Goal: Answer question/provide support

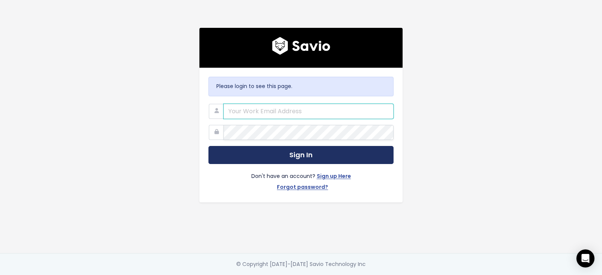
type input "support@betterproposals.io"
click at [272, 154] on button "Sign In" at bounding box center [300, 155] width 185 height 18
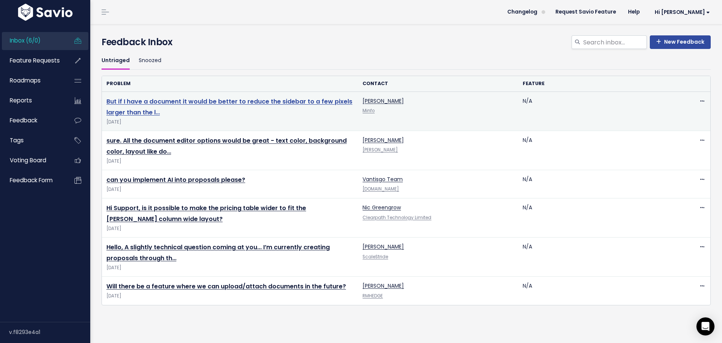
click at [187, 105] on link "But if I have a document it would be better to reduce the sidebar to a few pixe…" at bounding box center [229, 107] width 246 height 20
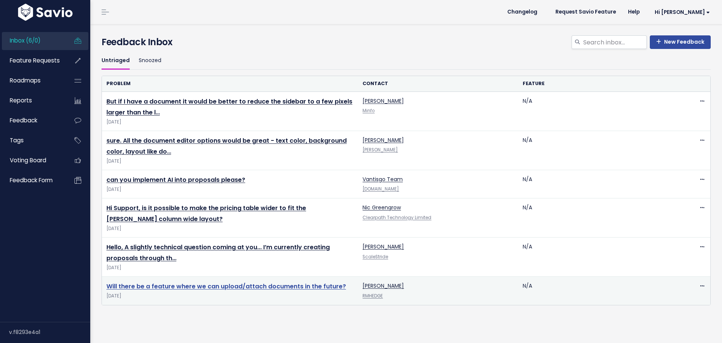
click at [140, 283] on link "Will there be a feature where we can upload/attach documents in the future?" at bounding box center [226, 286] width 240 height 9
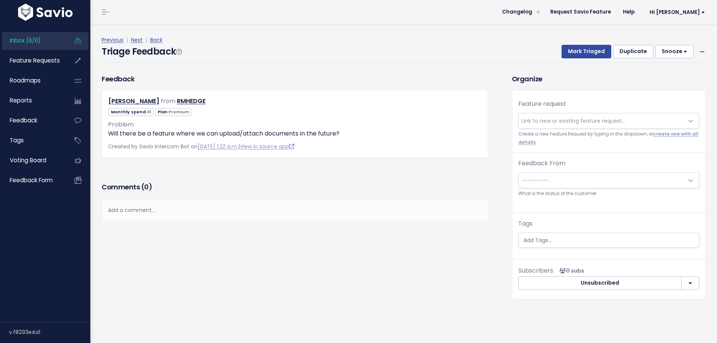
click at [535, 120] on span "Link to new or existing feature request..." at bounding box center [573, 121] width 104 height 8
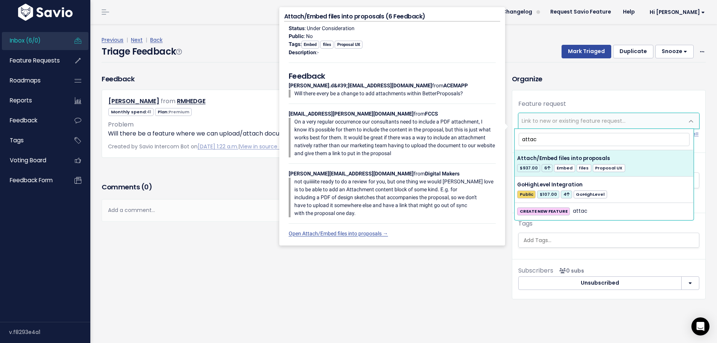
type input "attac"
select select "3964"
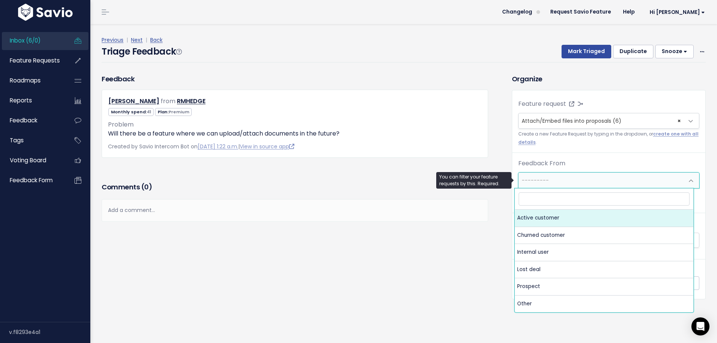
click at [610, 185] on span "---------" at bounding box center [600, 180] width 165 height 15
click at [560, 182] on span "---------" at bounding box center [600, 180] width 165 height 15
select select "ACTIVE"
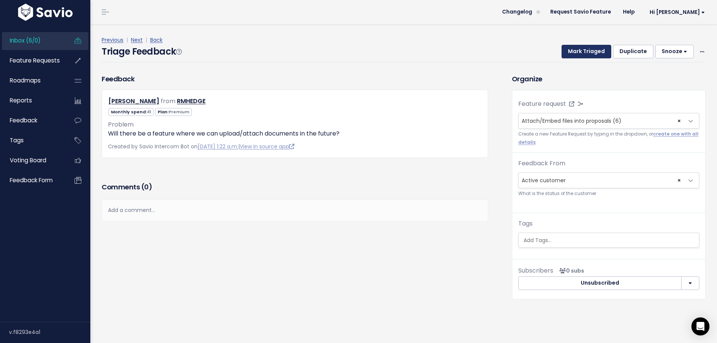
click at [588, 53] on button "Mark Triaged" at bounding box center [586, 52] width 50 height 14
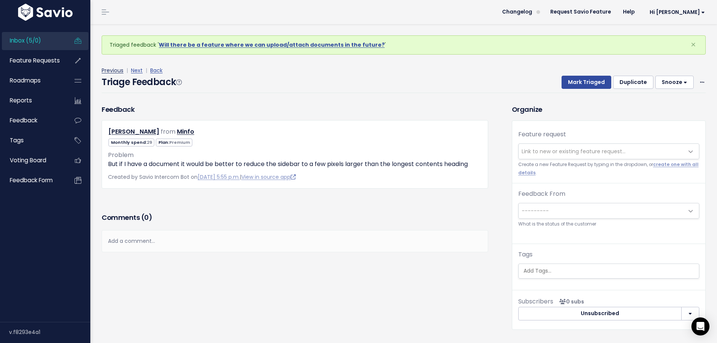
click at [119, 71] on link "Previous" at bounding box center [113, 71] width 22 height 8
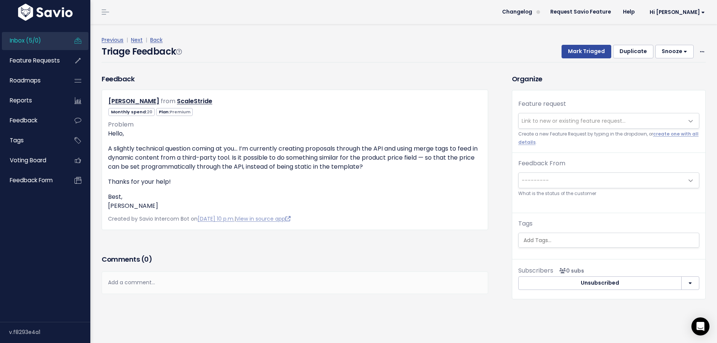
click at [566, 120] on span "Link to new or existing feature request..." at bounding box center [573, 121] width 104 height 8
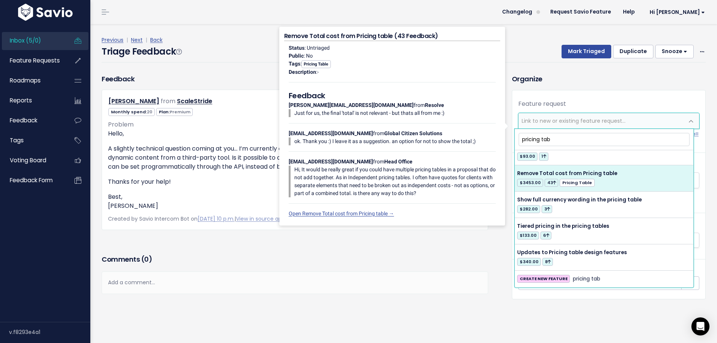
scroll to position [222, 0]
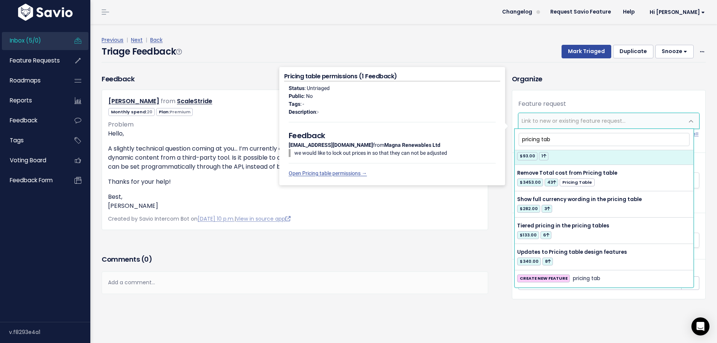
drag, startPoint x: 559, startPoint y: 141, endPoint x: 478, endPoint y: 143, distance: 80.5
click at [478, 143] on body "Inbox (5/0) Feature Requests Roadmaps" at bounding box center [358, 172] width 717 height 344
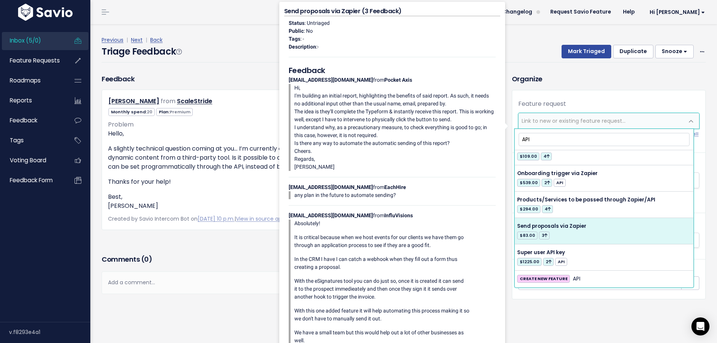
scroll to position [249, 0]
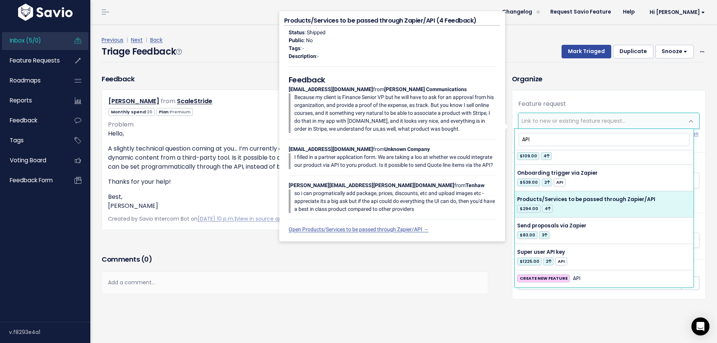
type input "API"
select select "12976"
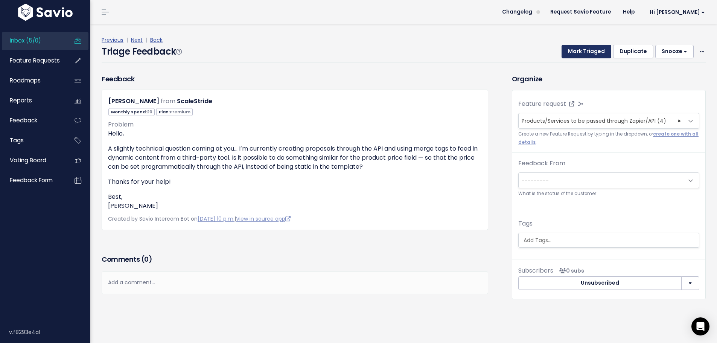
click at [586, 48] on button "Mark Triaged" at bounding box center [586, 52] width 50 height 14
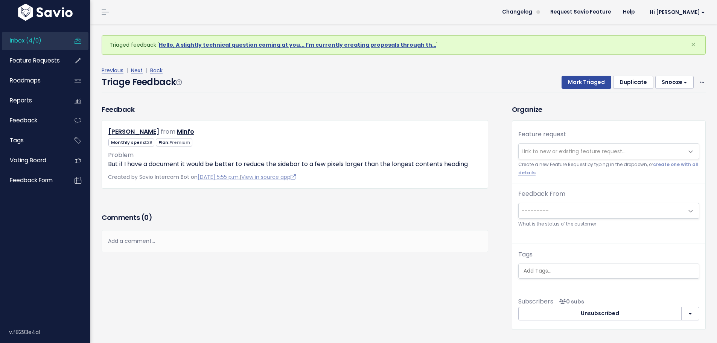
click at [45, 42] on link "Inbox (4/0)" at bounding box center [32, 40] width 61 height 17
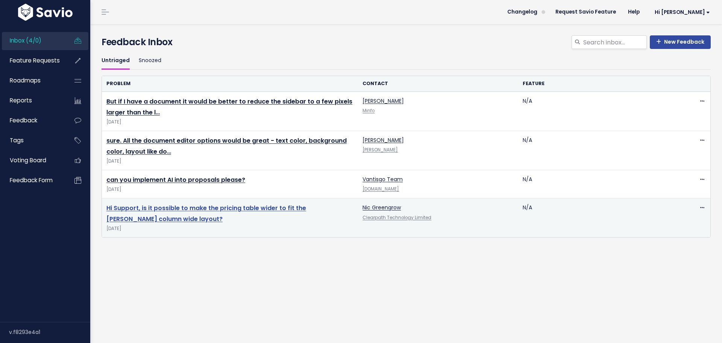
click at [212, 208] on link "Hi Support, is it possible to make the pricing table wider to fit the [PERSON_N…" at bounding box center [206, 214] width 200 height 20
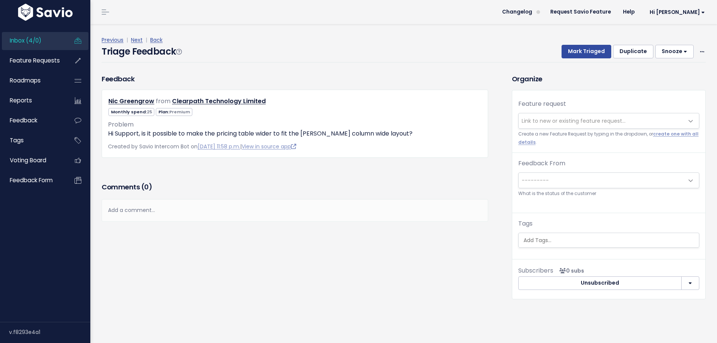
click at [551, 128] on span "Link to new or existing feature request..." at bounding box center [600, 120] width 165 height 15
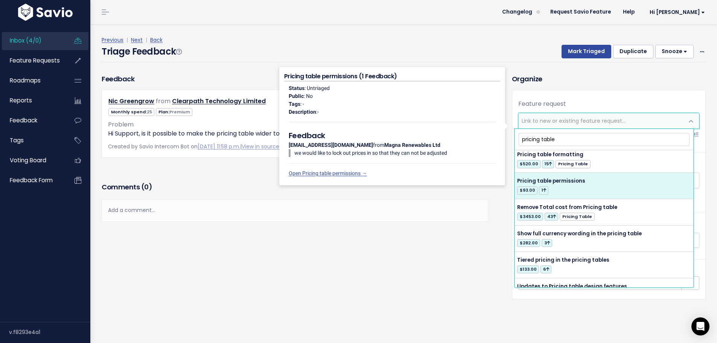
scroll to position [222, 0]
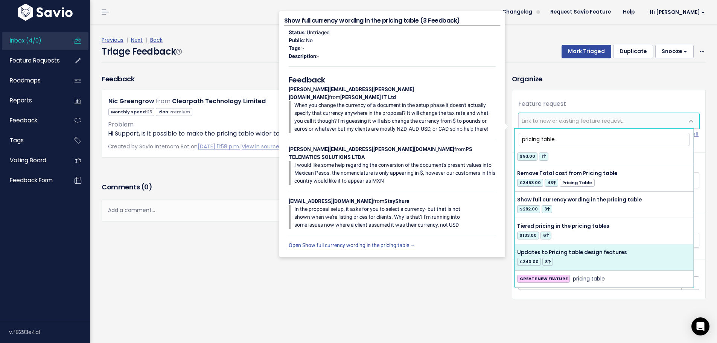
type input "pricing table"
select select "12683"
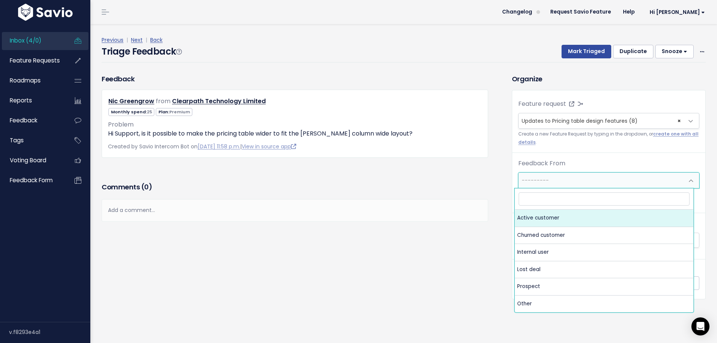
click at [554, 176] on span "---------" at bounding box center [600, 180] width 165 height 15
select select "ACTIVE"
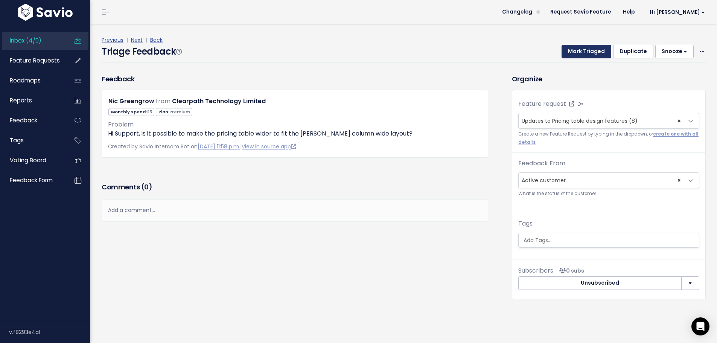
click at [574, 50] on button "Mark Triaged" at bounding box center [586, 52] width 50 height 14
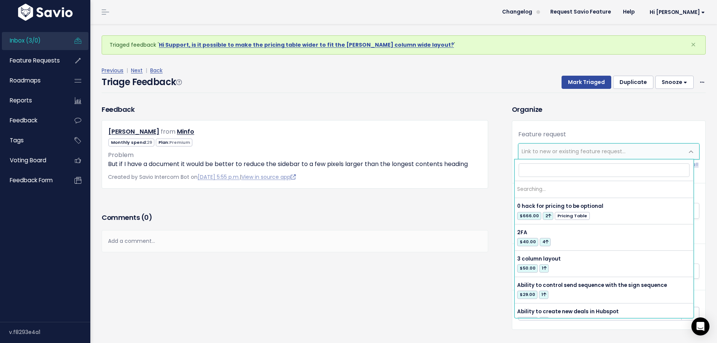
click at [581, 148] on span "Link to new or existing feature request..." at bounding box center [573, 151] width 104 height 8
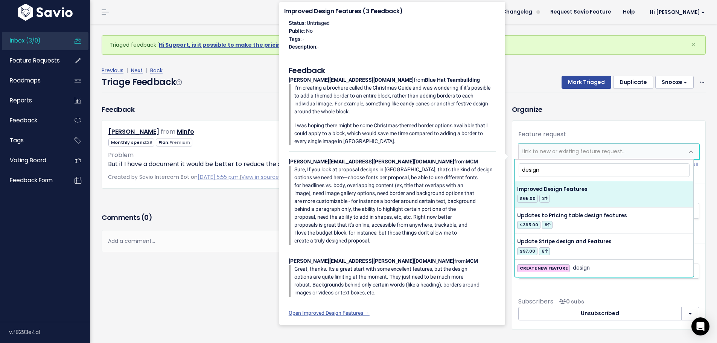
type input "design"
select select "12721"
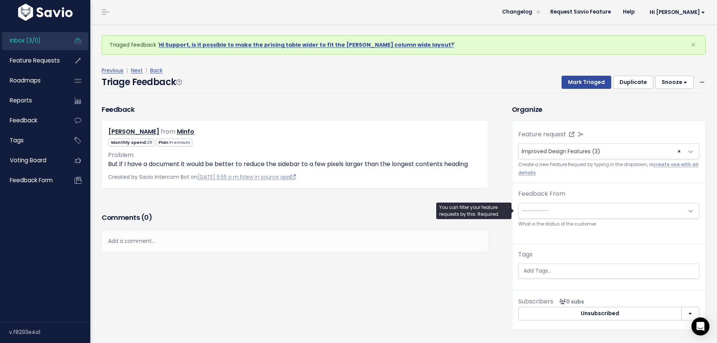
click at [534, 213] on span "---------" at bounding box center [534, 211] width 27 height 8
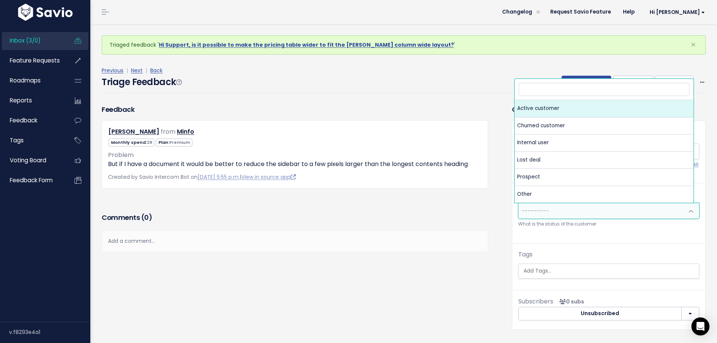
select select "ACTIVE"
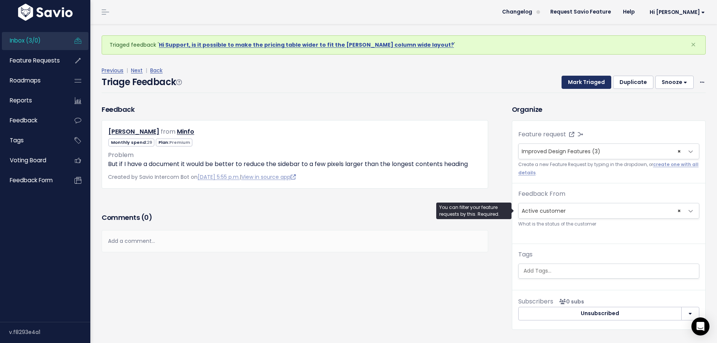
click at [580, 84] on button "Mark Triaged" at bounding box center [586, 83] width 50 height 14
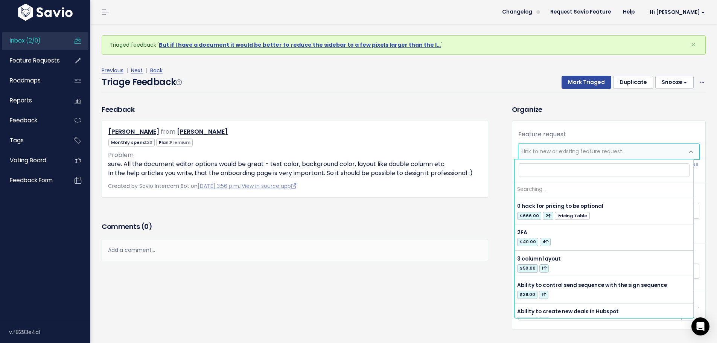
click at [600, 151] on span "Link to new or existing feature request..." at bounding box center [573, 151] width 104 height 8
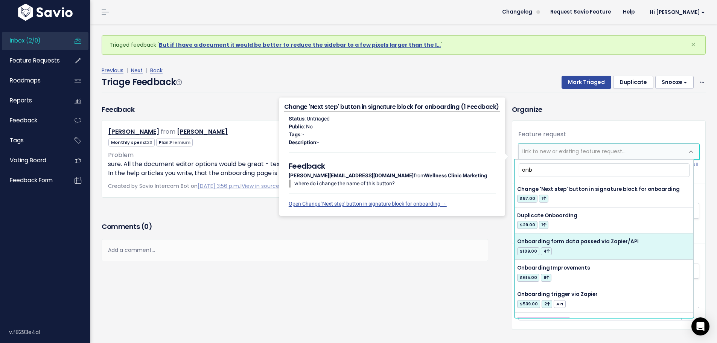
type input "onb"
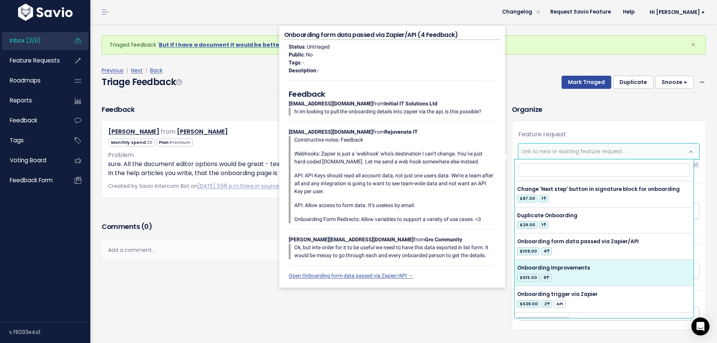
select select "40192"
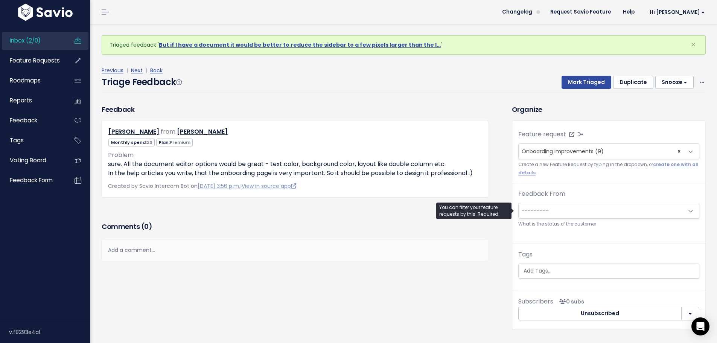
click at [578, 208] on span "---------" at bounding box center [600, 210] width 165 height 15
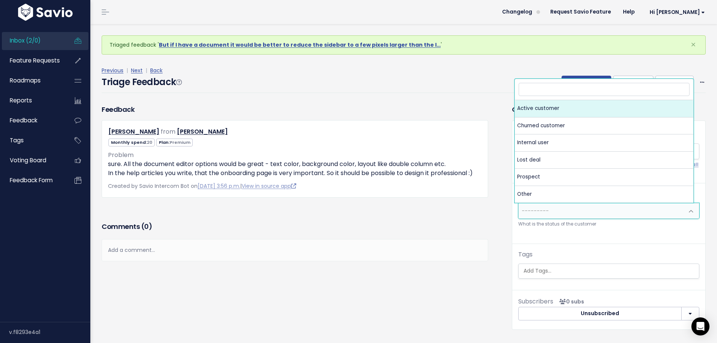
select select "ACTIVE"
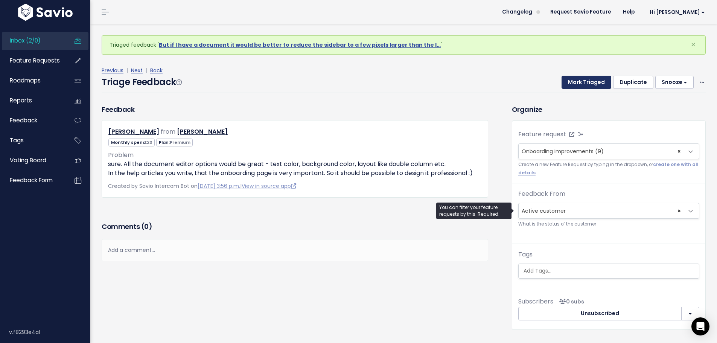
click at [579, 82] on button "Mark Triaged" at bounding box center [586, 83] width 50 height 14
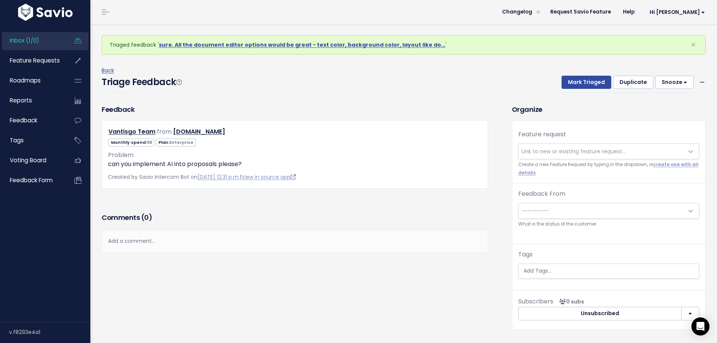
click at [582, 152] on span "Link to new or existing feature request..." at bounding box center [573, 151] width 104 height 8
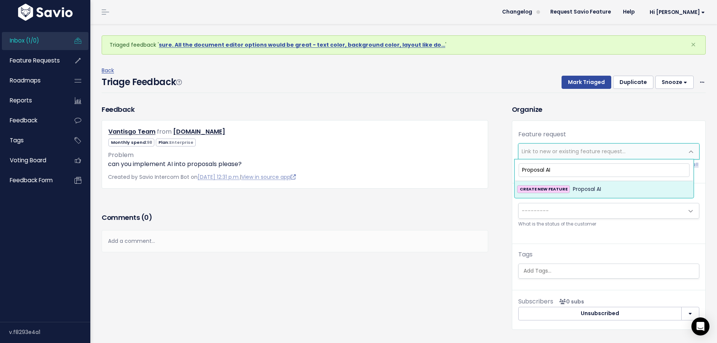
type input "Proposal AI"
click at [565, 188] on strong "CREATE NEW FEATURE" at bounding box center [544, 189] width 48 height 6
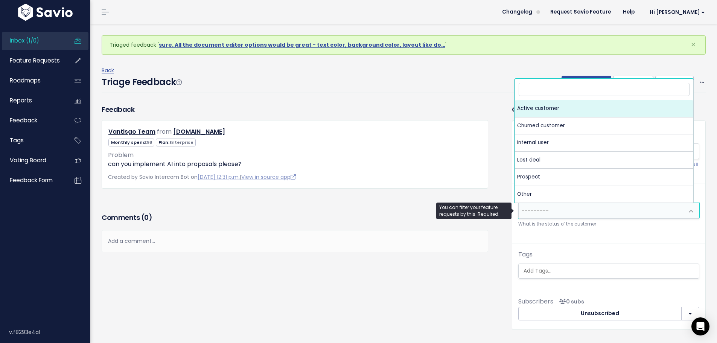
click at [603, 210] on span "---------" at bounding box center [600, 210] width 165 height 15
select select "ACTIVE"
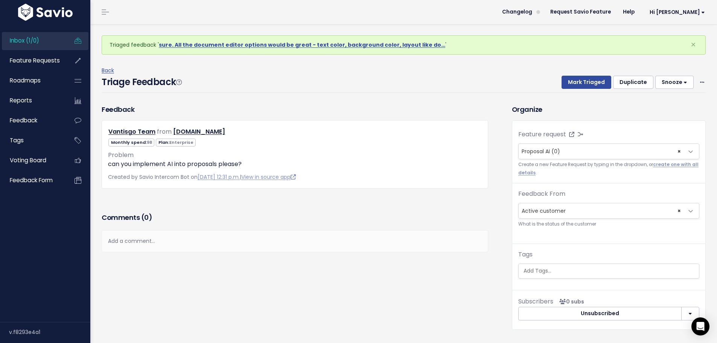
click at [510, 77] on div "Triage Feedback Mark Triaged Duplicate [GEOGRAPHIC_DATA] 1 day 3 days 7 days 14…" at bounding box center [404, 84] width 604 height 18
